Goal: Entertainment & Leisure: Consume media (video, audio)

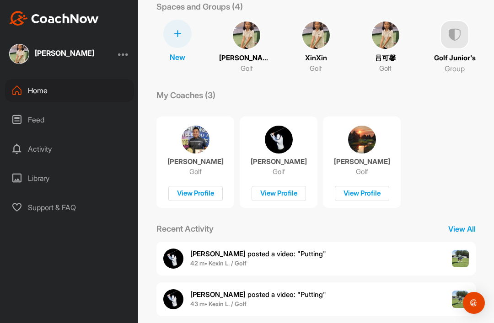
scroll to position [54, 0]
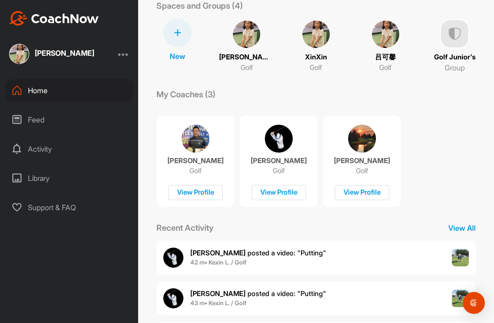
click at [265, 258] on span "42 m • Kexin L. / Golf" at bounding box center [258, 262] width 136 height 9
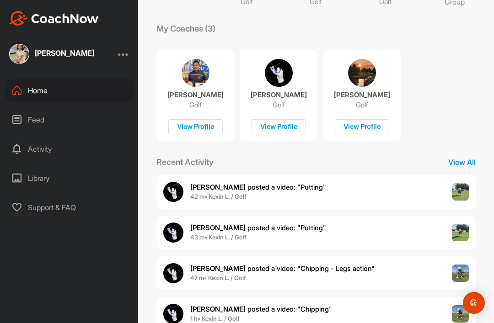
scroll to position [119, 0]
click at [310, 315] on span "1 h • Kexin L. / Golf" at bounding box center [261, 319] width 142 height 9
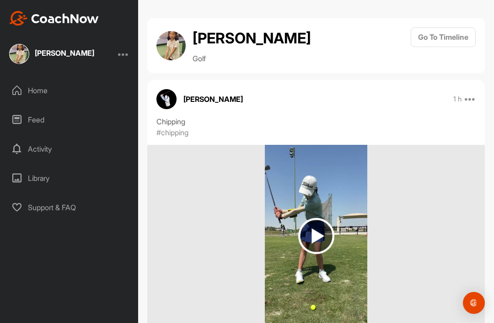
click at [309, 218] on img at bounding box center [316, 236] width 36 height 36
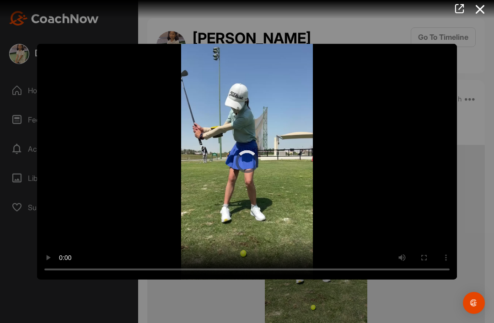
click at [255, 167] on video "Video Player" at bounding box center [247, 161] width 420 height 236
click at [244, 165] on video "Video Player" at bounding box center [247, 161] width 420 height 236
click at [480, 12] on icon at bounding box center [480, 9] width 21 height 17
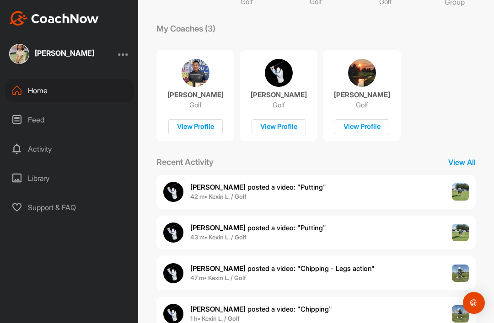
scroll to position [119, 0]
click at [328, 274] on span "47 m • Kexin L. / Golf" at bounding box center [282, 278] width 184 height 9
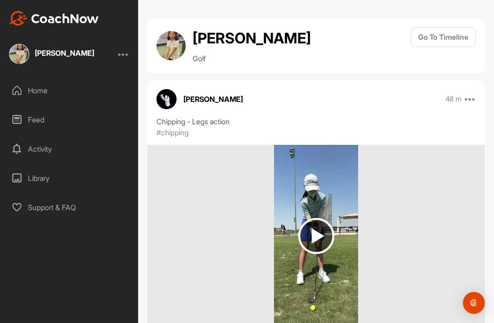
click at [323, 218] on img at bounding box center [316, 236] width 36 height 36
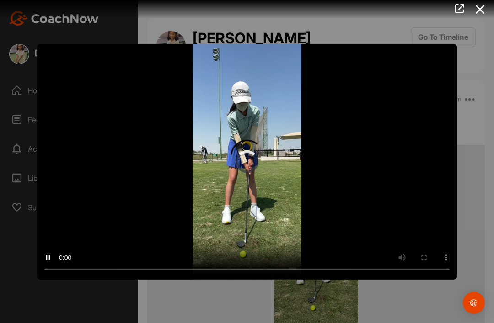
click at [253, 164] on video "Video Player" at bounding box center [247, 161] width 420 height 236
click at [239, 163] on video "Video Player" at bounding box center [247, 161] width 420 height 236
click at [405, 189] on video "Video Player" at bounding box center [247, 161] width 420 height 236
click at [241, 167] on video "Video Player" at bounding box center [247, 161] width 420 height 236
click at [243, 168] on video "Video Player" at bounding box center [247, 161] width 420 height 236
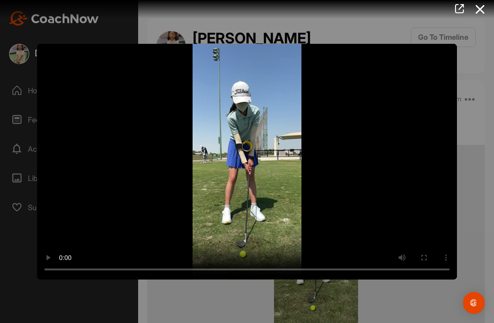
click at [250, 165] on video "Video Player" at bounding box center [247, 161] width 420 height 236
click at [480, 6] on icon at bounding box center [480, 9] width 21 height 17
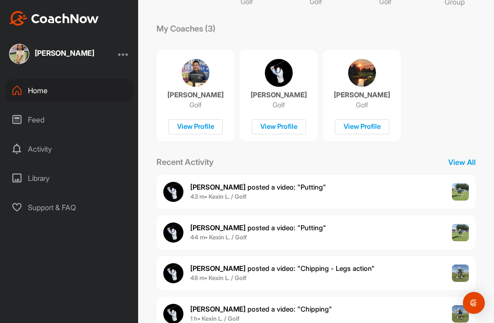
scroll to position [119, 0]
click at [310, 224] on span "[PERSON_NAME] posted a video : " Putting "" at bounding box center [258, 228] width 136 height 9
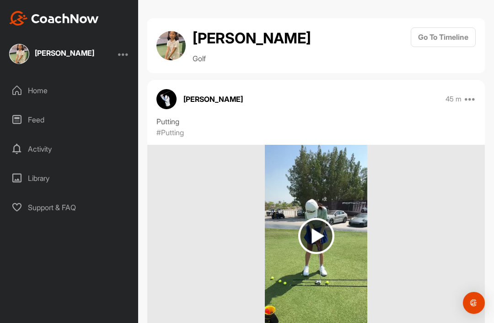
click at [322, 218] on img at bounding box center [316, 236] width 36 height 36
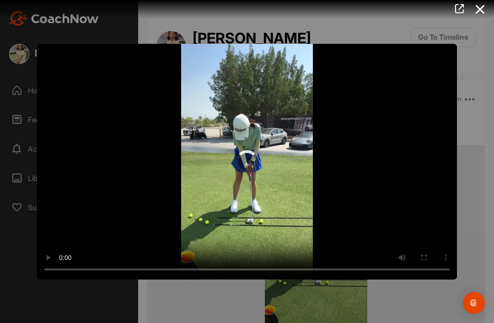
click at [254, 167] on video "Video Player" at bounding box center [247, 161] width 420 height 236
click at [258, 164] on video "Video Player" at bounding box center [247, 161] width 420 height 236
click at [249, 163] on video "Video Player" at bounding box center [247, 161] width 420 height 236
click at [483, 8] on icon at bounding box center [480, 9] width 21 height 17
